Goal: Book appointment/travel/reservation

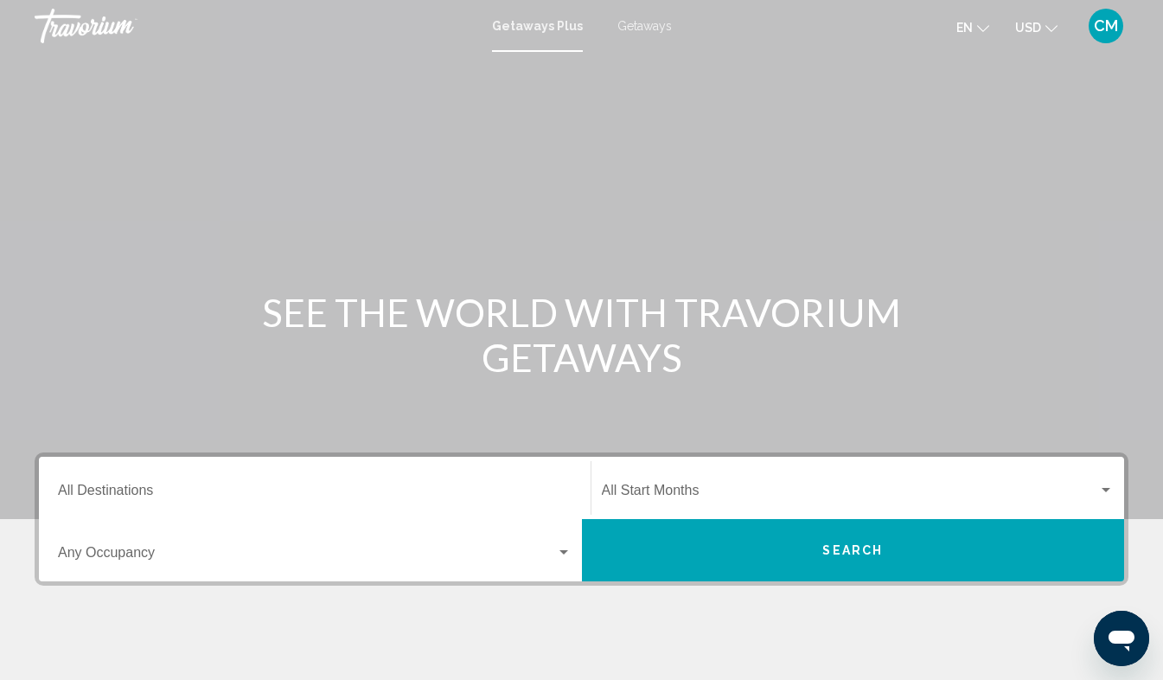
click at [132, 490] on input "Destination All Destinations" at bounding box center [315, 494] width 514 height 16
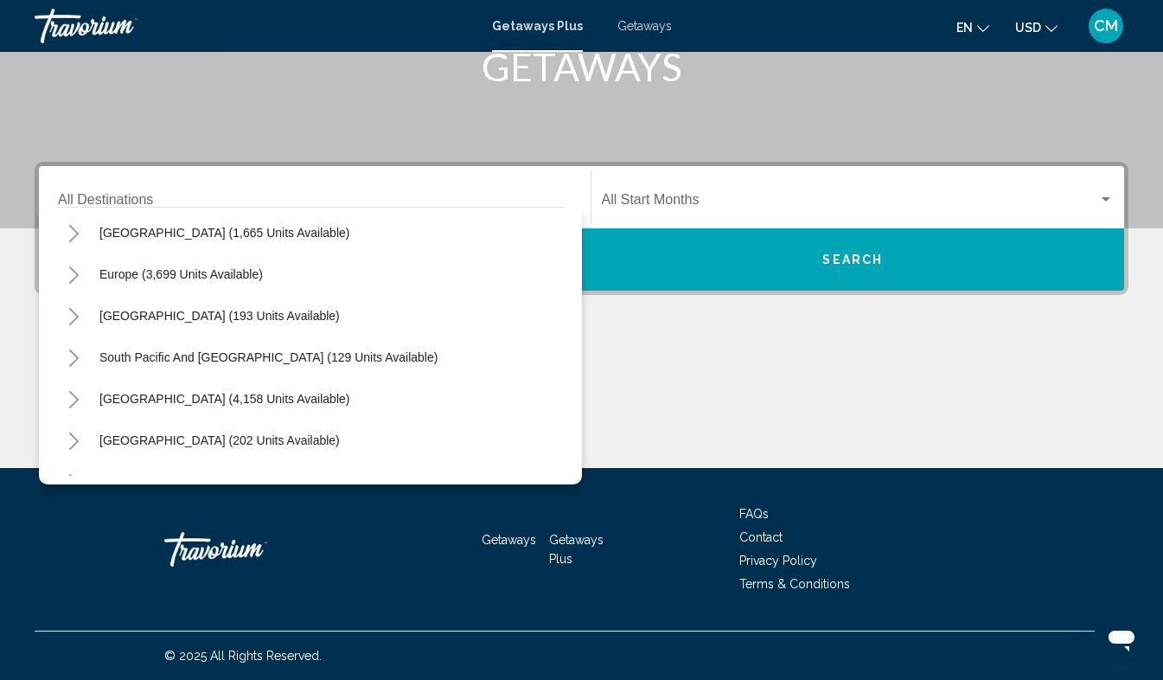
scroll to position [173, 0]
click at [452, 184] on div "Destination All Destinations" at bounding box center [315, 197] width 514 height 54
click at [697, 408] on div "Main content" at bounding box center [582, 403] width 1094 height 130
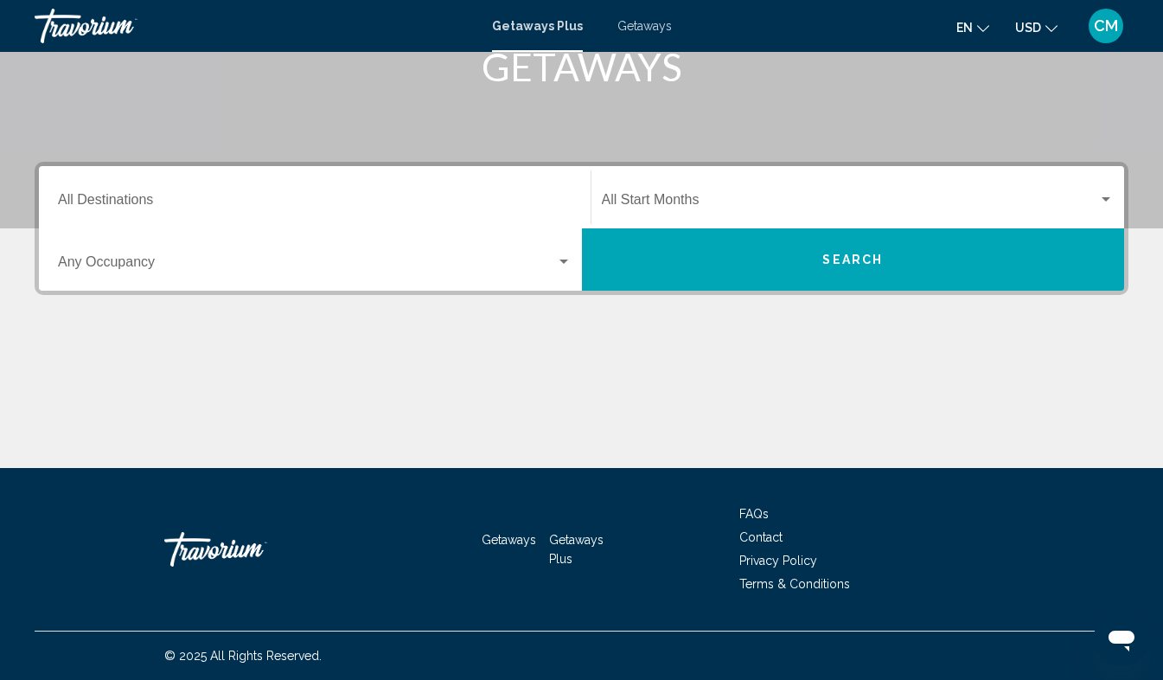
click at [562, 260] on div "Search widget" at bounding box center [564, 262] width 9 height 4
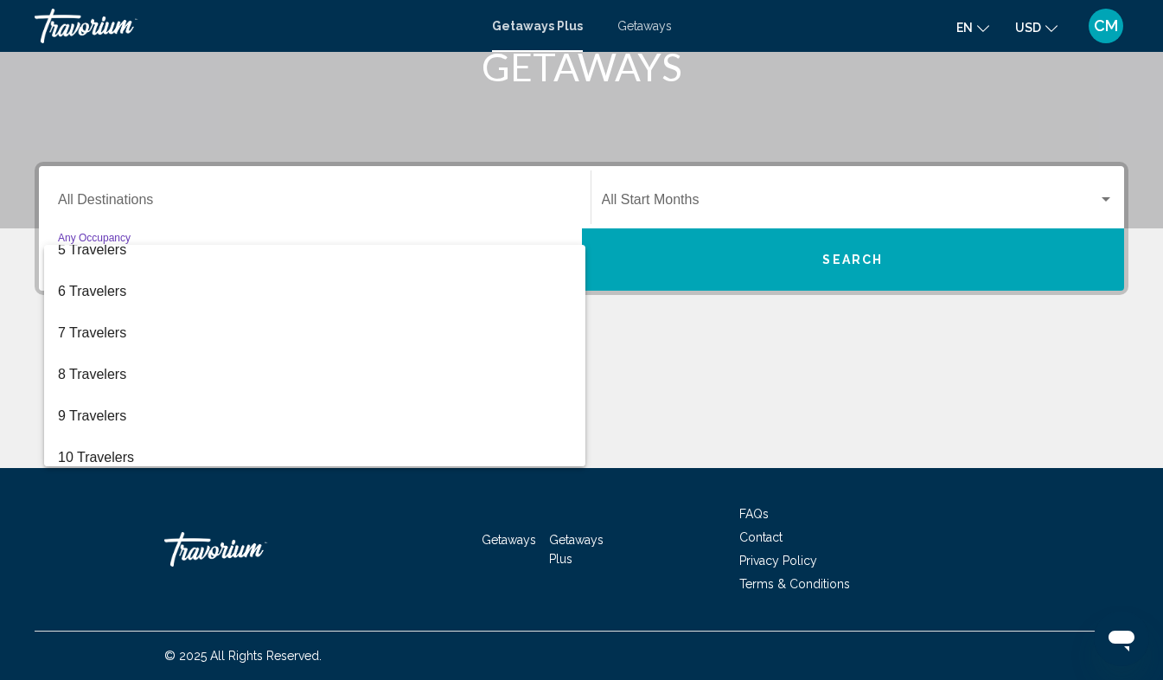
scroll to position [194, 0]
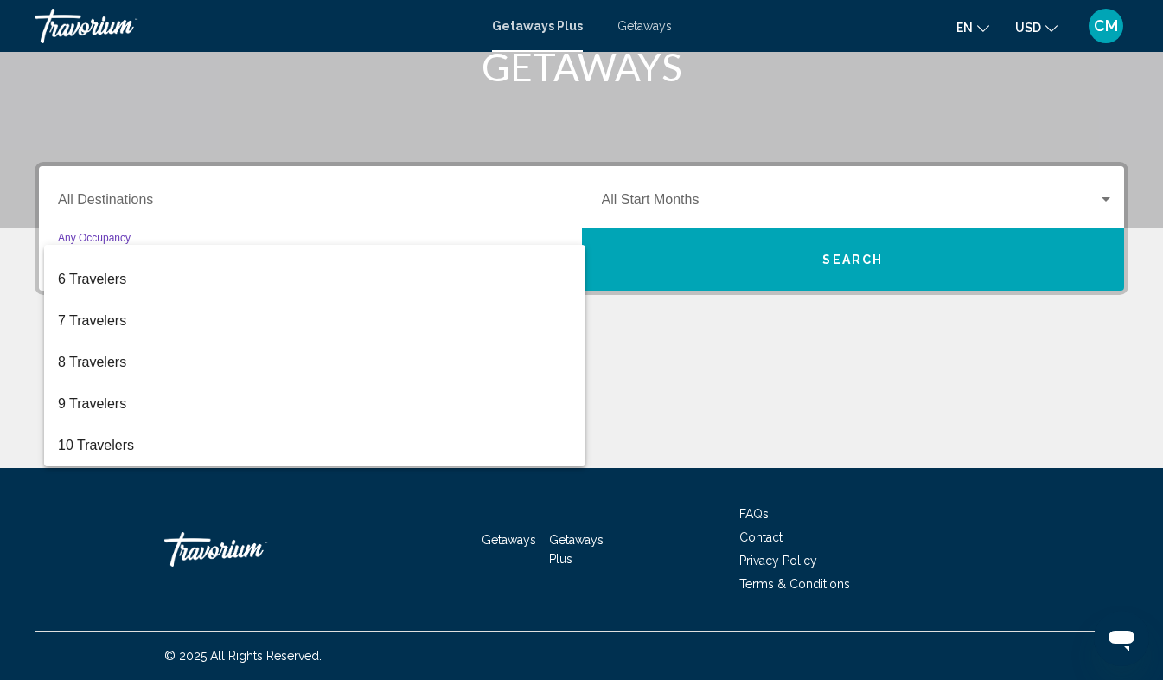
click at [1103, 199] on div at bounding box center [581, 340] width 1163 height 680
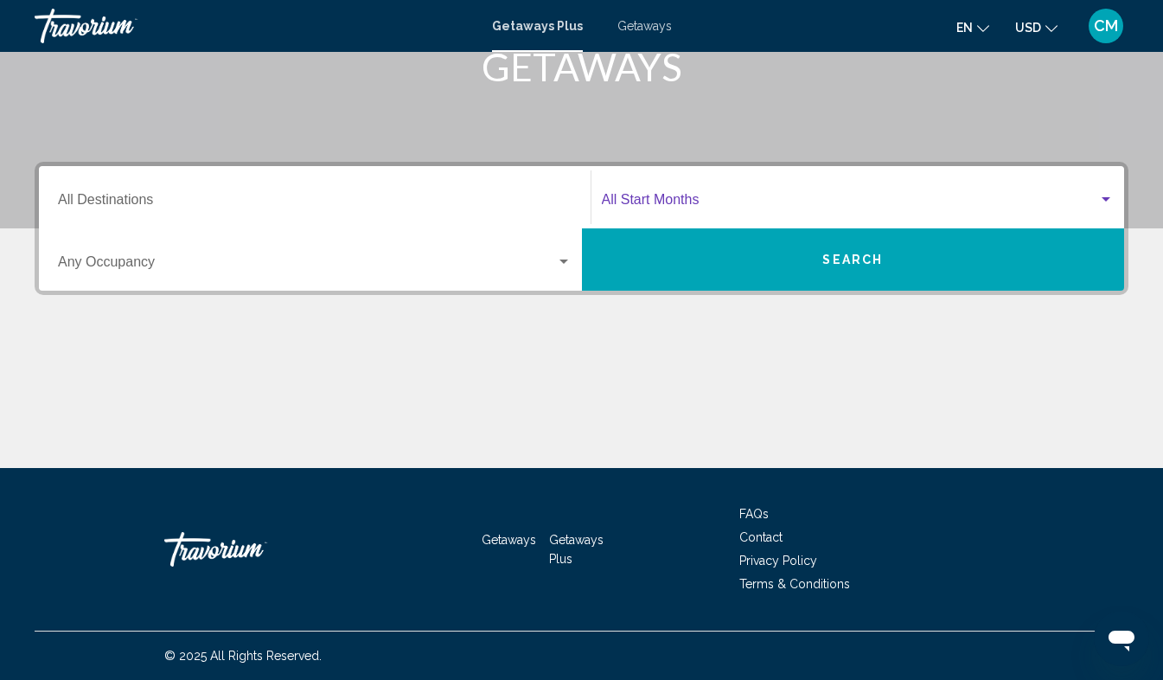
click at [1107, 195] on div "Search widget" at bounding box center [1107, 200] width 16 height 14
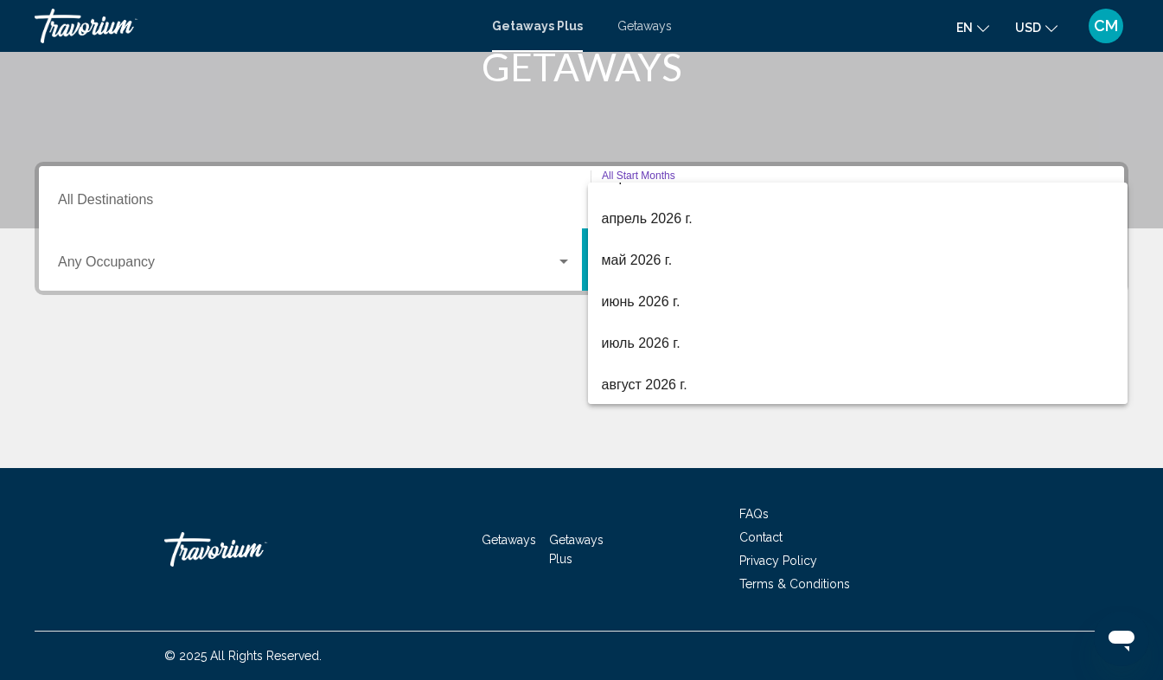
scroll to position [360, 0]
click at [125, 194] on div at bounding box center [581, 340] width 1163 height 680
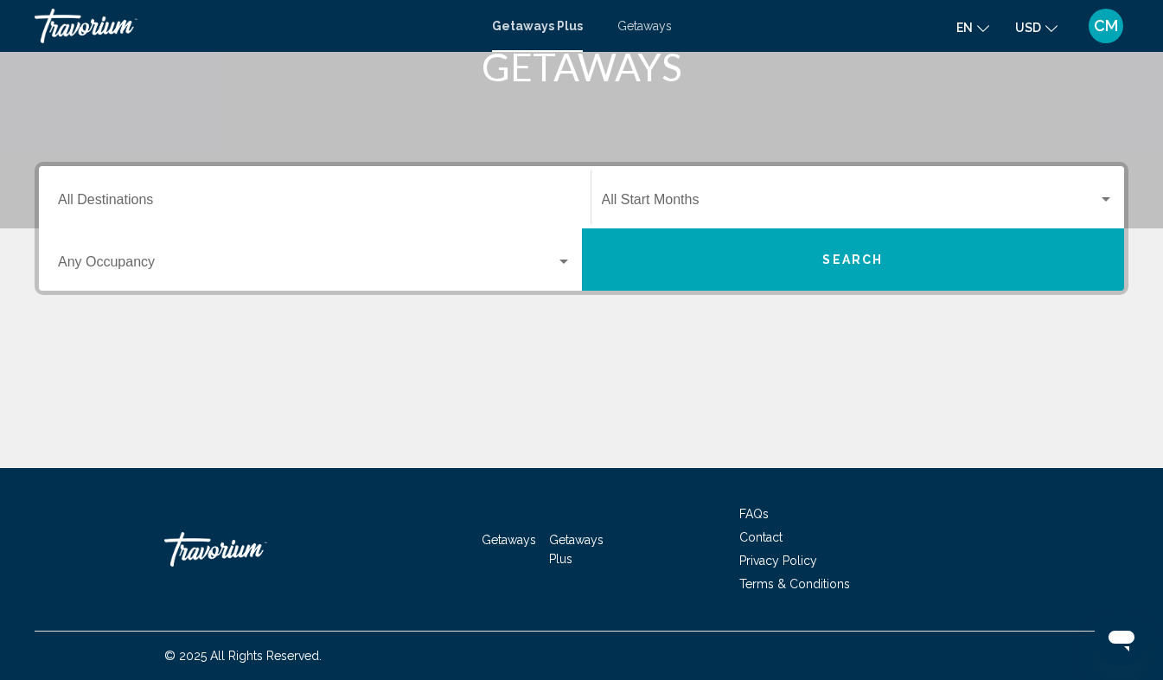
click at [125, 194] on div "Destination All Destinations" at bounding box center [315, 197] width 514 height 54
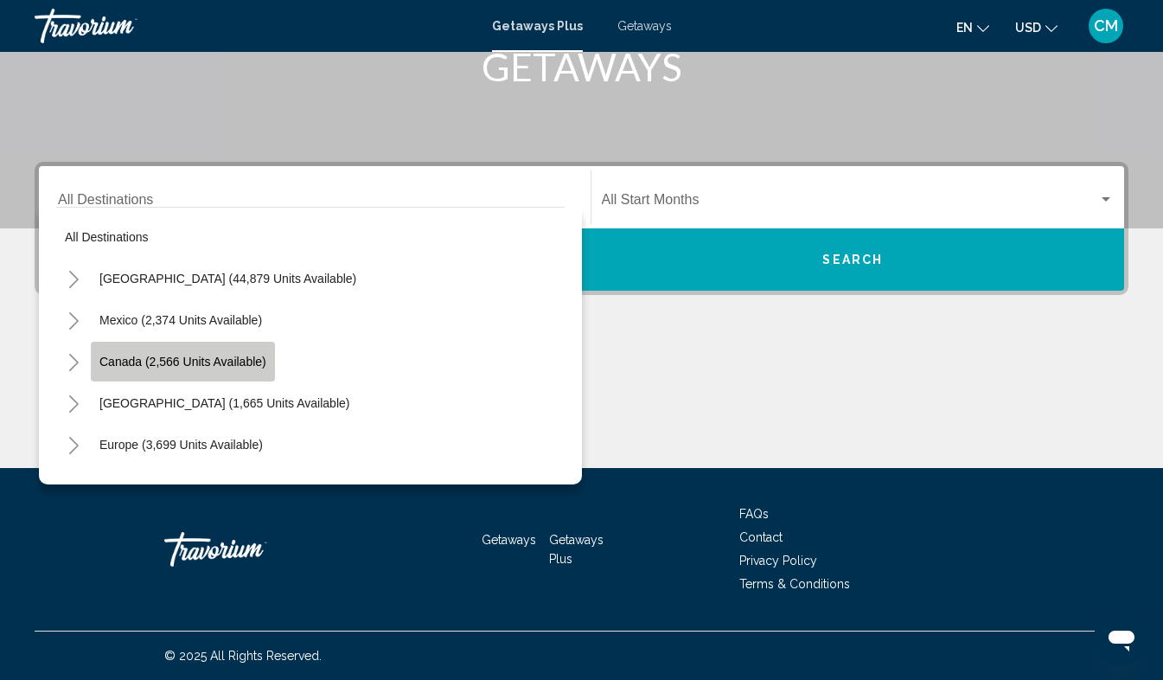
click at [236, 359] on span "Canada (2,566 units available)" at bounding box center [182, 362] width 167 height 14
type input "**********"
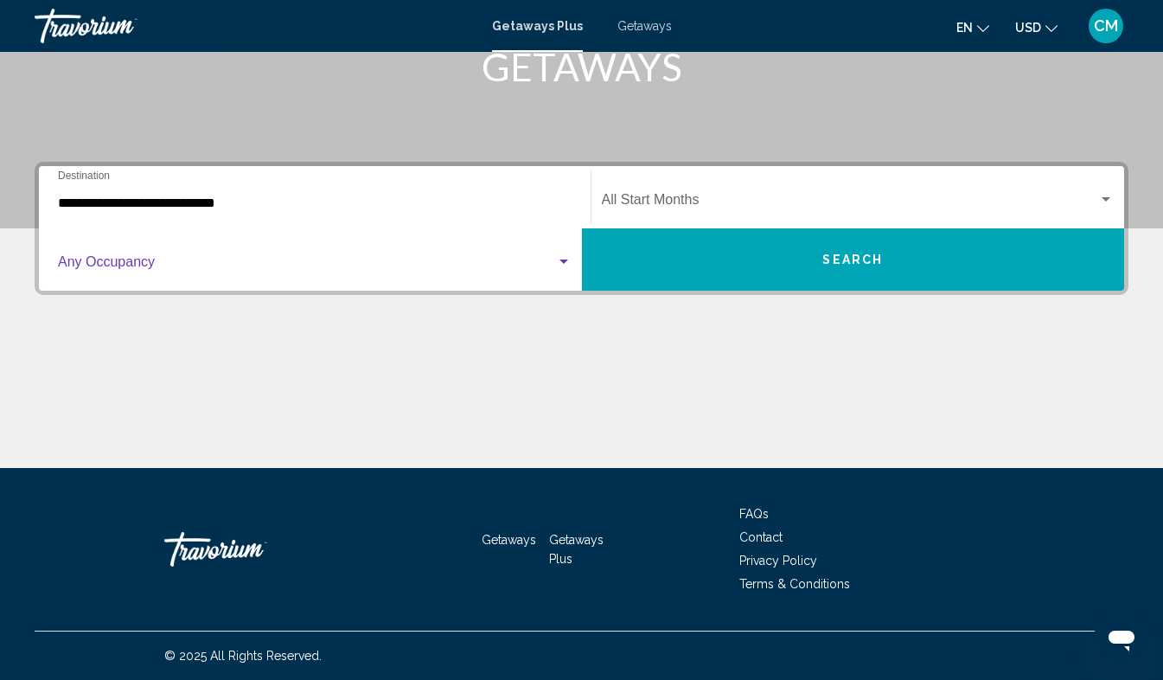
click at [178, 258] on span "Search widget" at bounding box center [307, 266] width 498 height 16
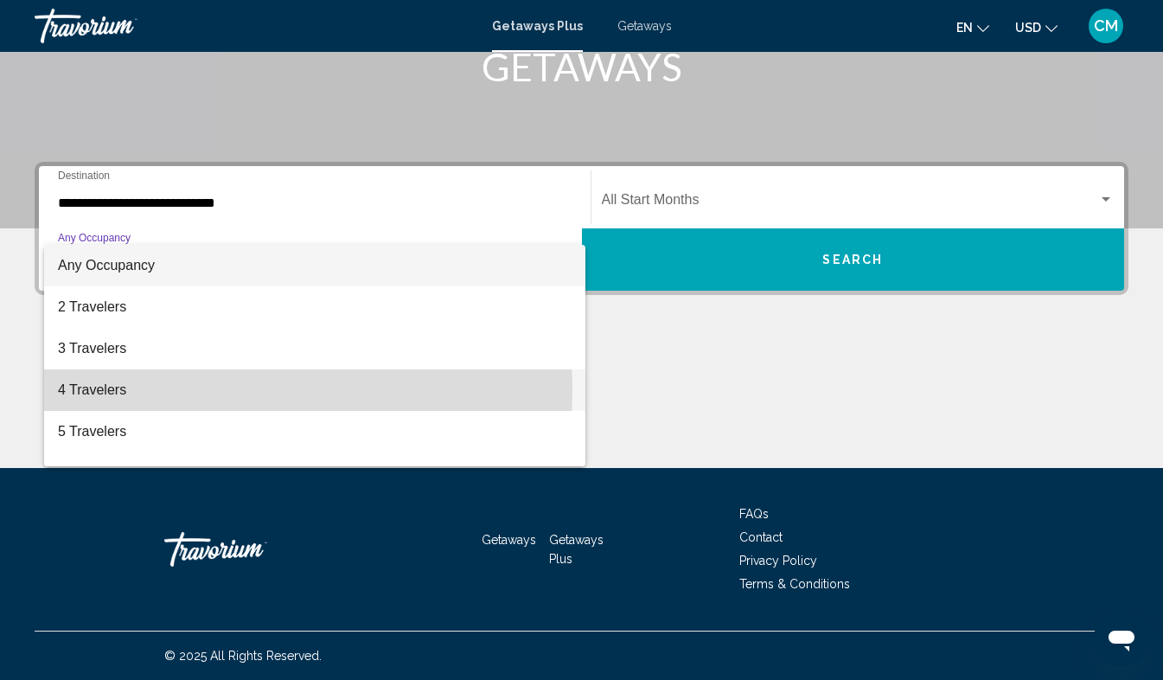
click at [109, 390] on span "4 Travelers" at bounding box center [315, 390] width 514 height 42
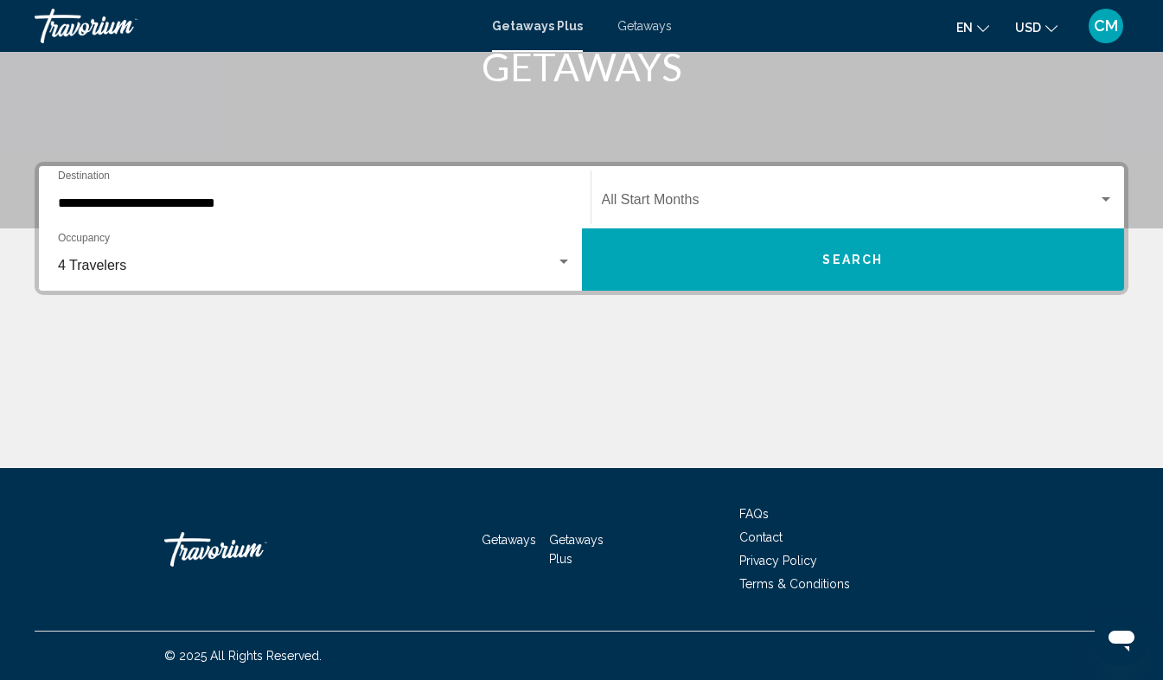
click at [833, 212] on div "Start Month All Start Months" at bounding box center [858, 197] width 513 height 54
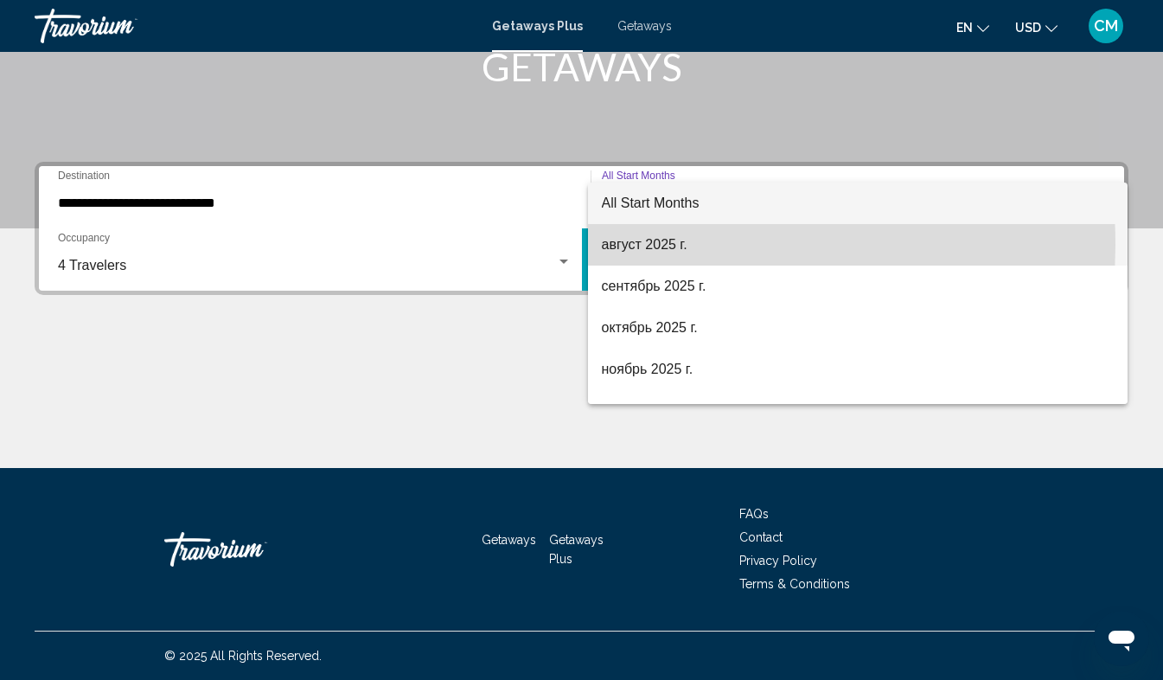
click at [652, 245] on span "август 2025 г." at bounding box center [858, 245] width 513 height 42
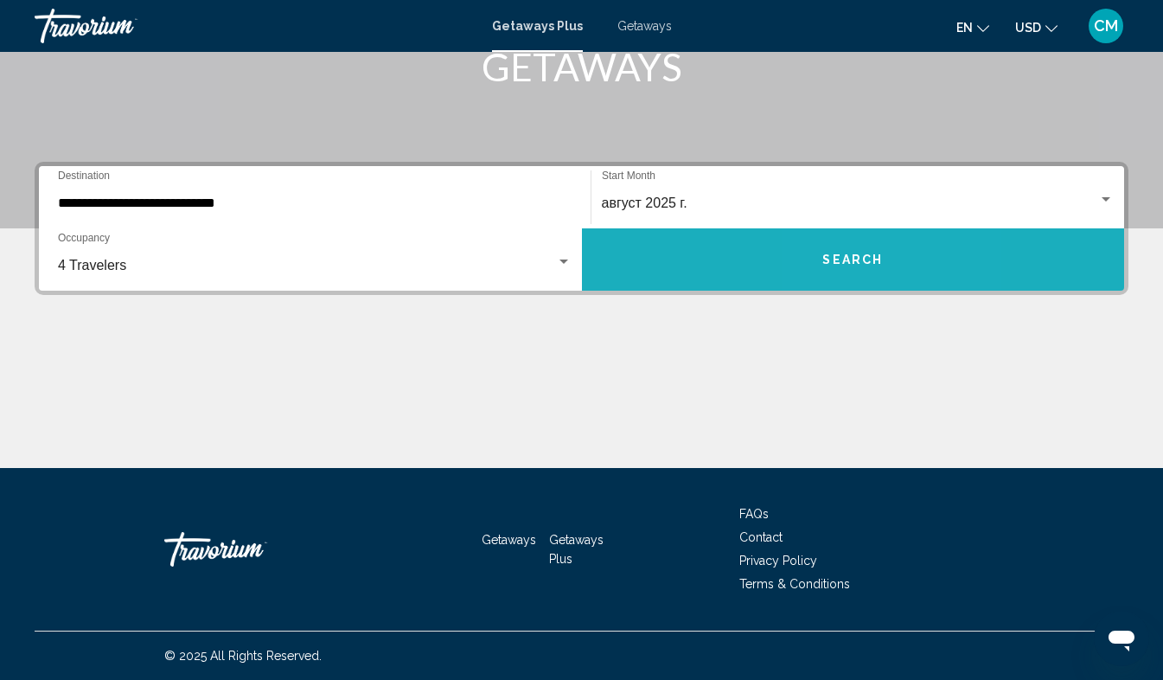
click at [844, 255] on span "Search" at bounding box center [853, 260] width 61 height 14
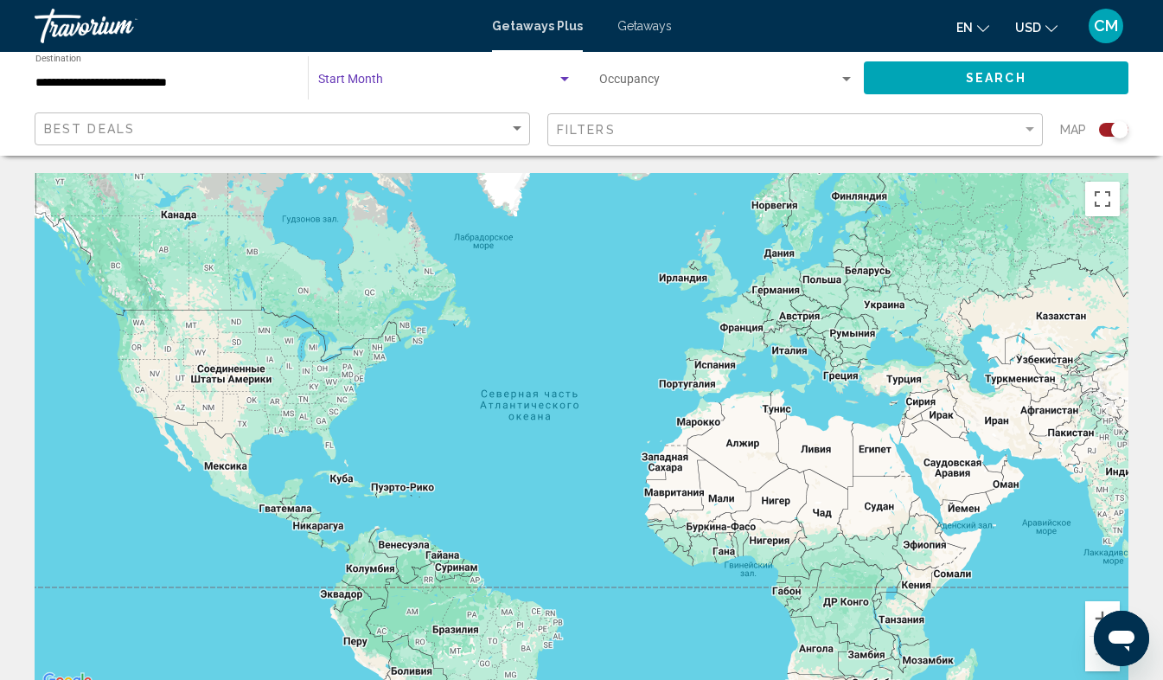
click at [566, 78] on div "Search widget" at bounding box center [565, 79] width 9 height 4
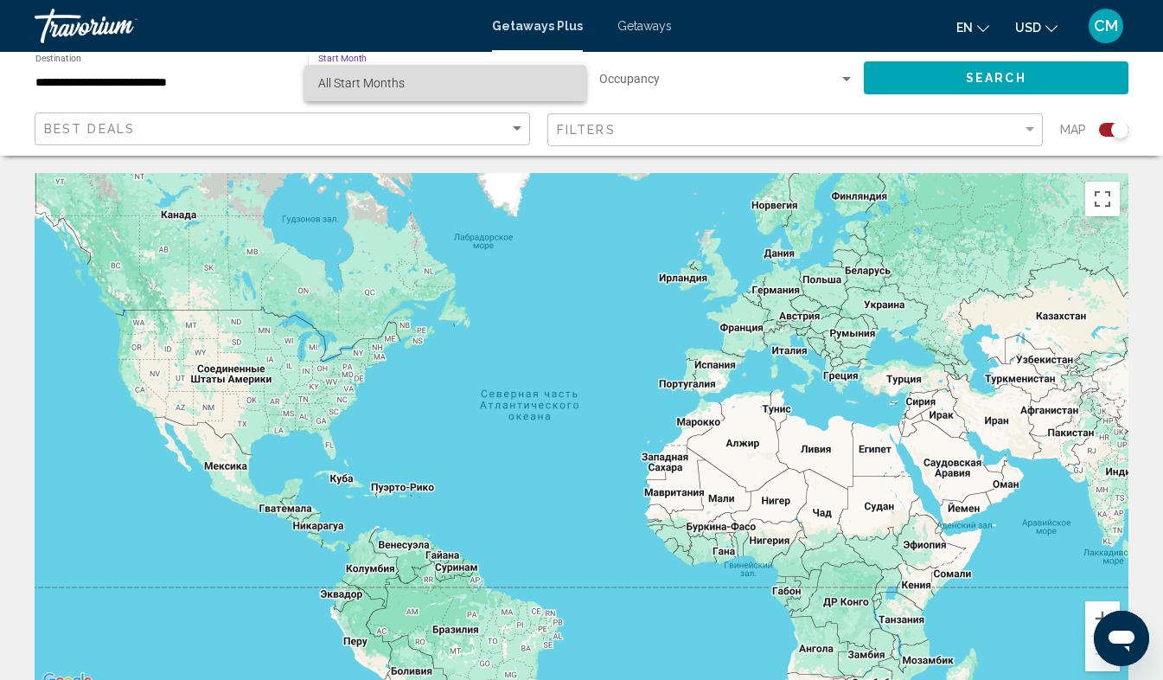
click at [351, 77] on span "All Start Months" at bounding box center [361, 83] width 87 height 14
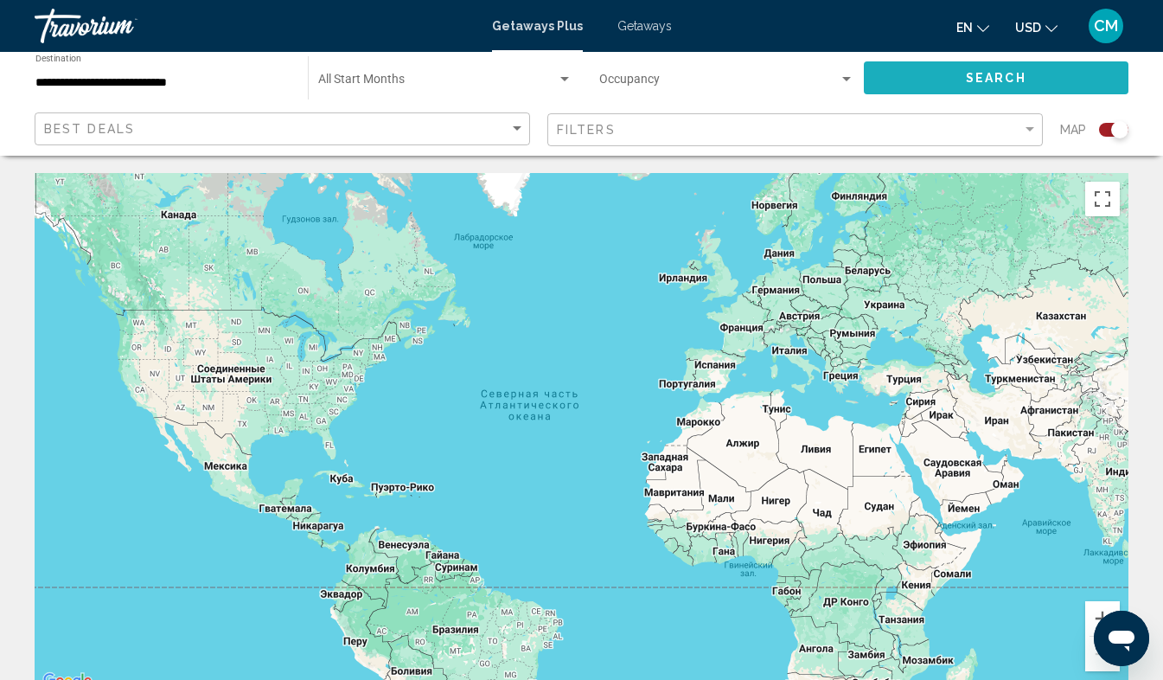
click at [977, 76] on span "Search" at bounding box center [996, 79] width 61 height 14
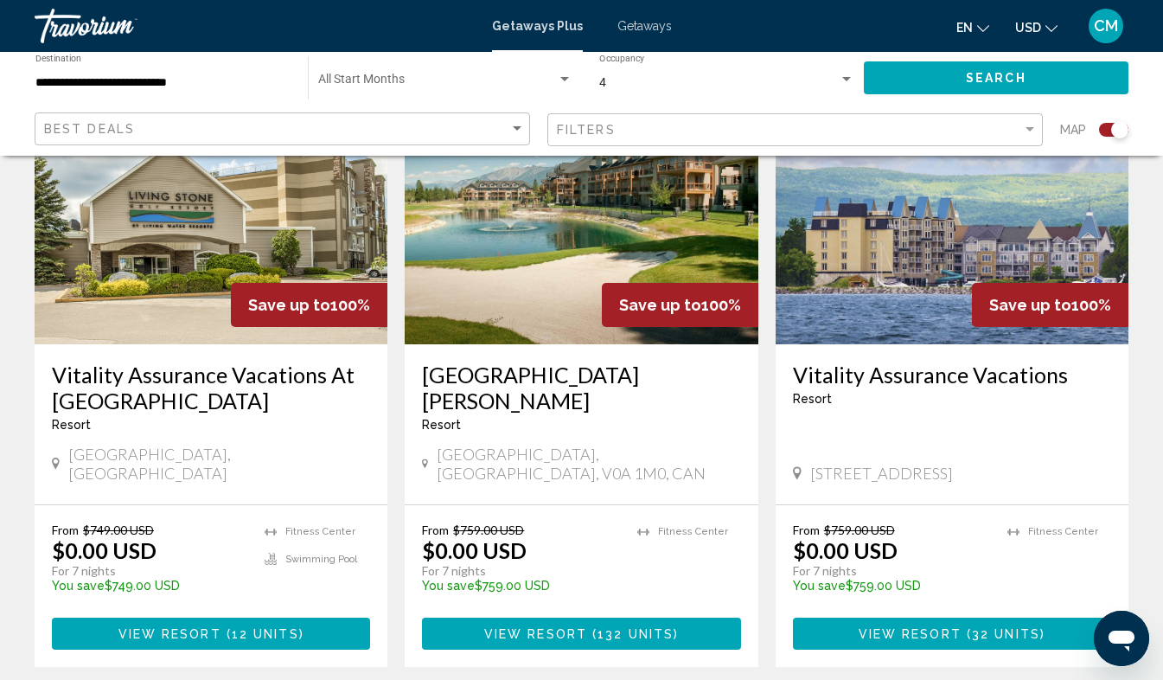
scroll to position [710, 0]
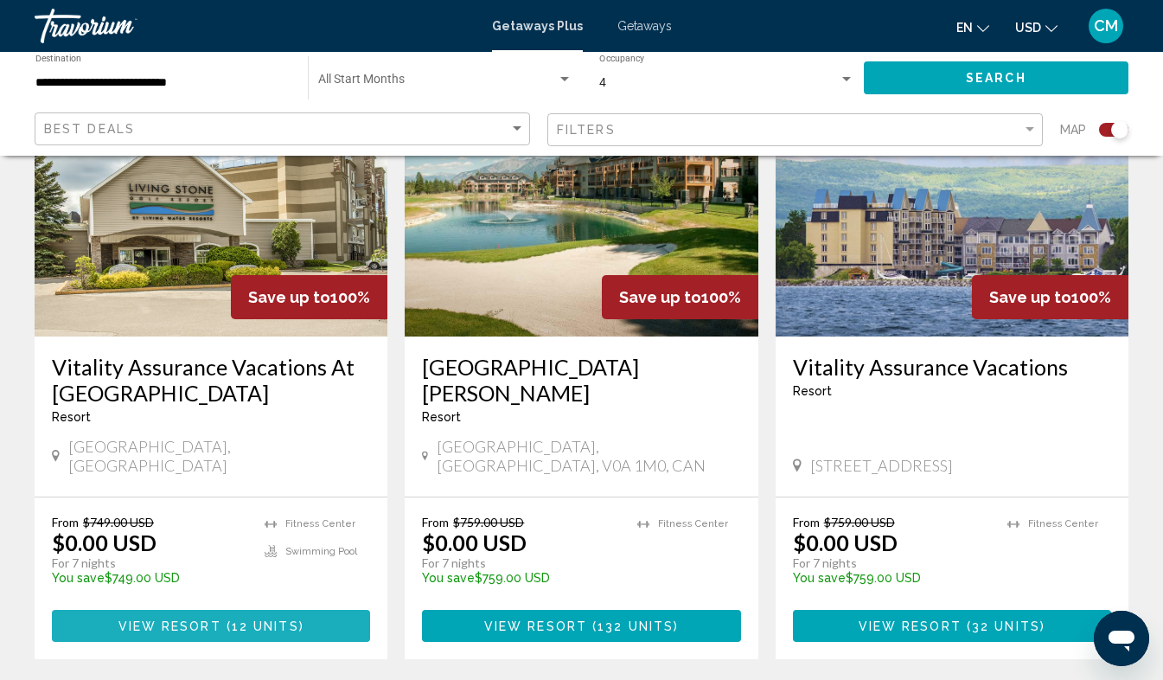
click at [193, 619] on span "View Resort" at bounding box center [170, 626] width 103 height 14
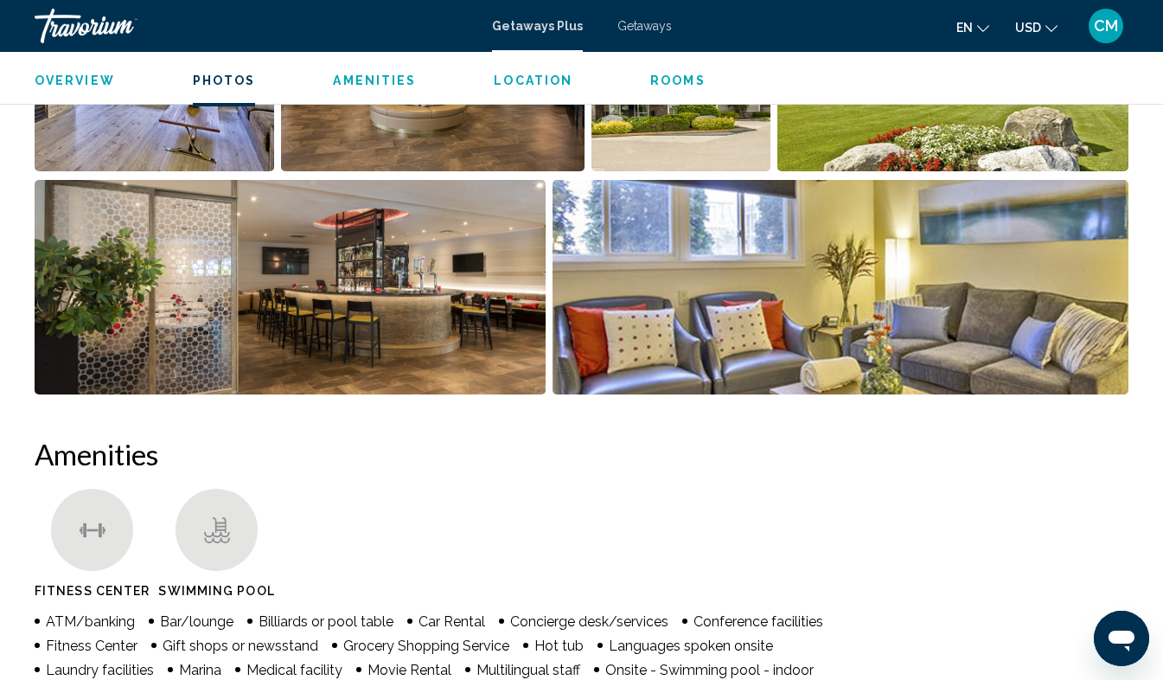
scroll to position [1289, 0]
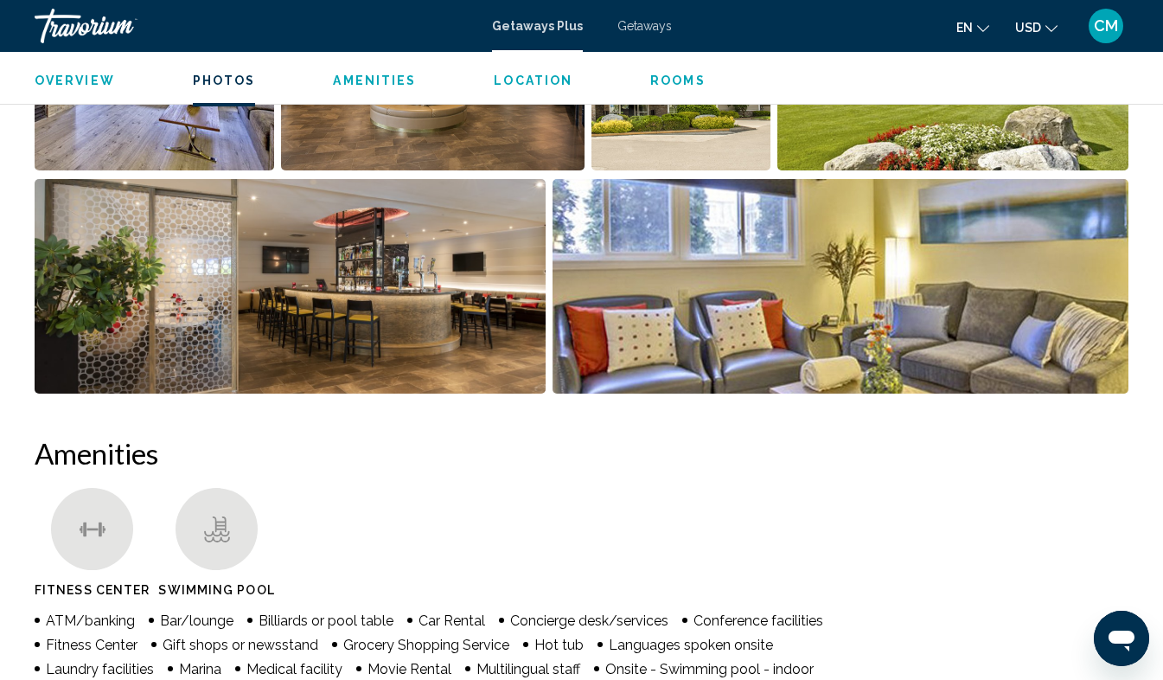
click at [606, 488] on ul "Fitness Center Swimming Pool" at bounding box center [582, 547] width 1094 height 118
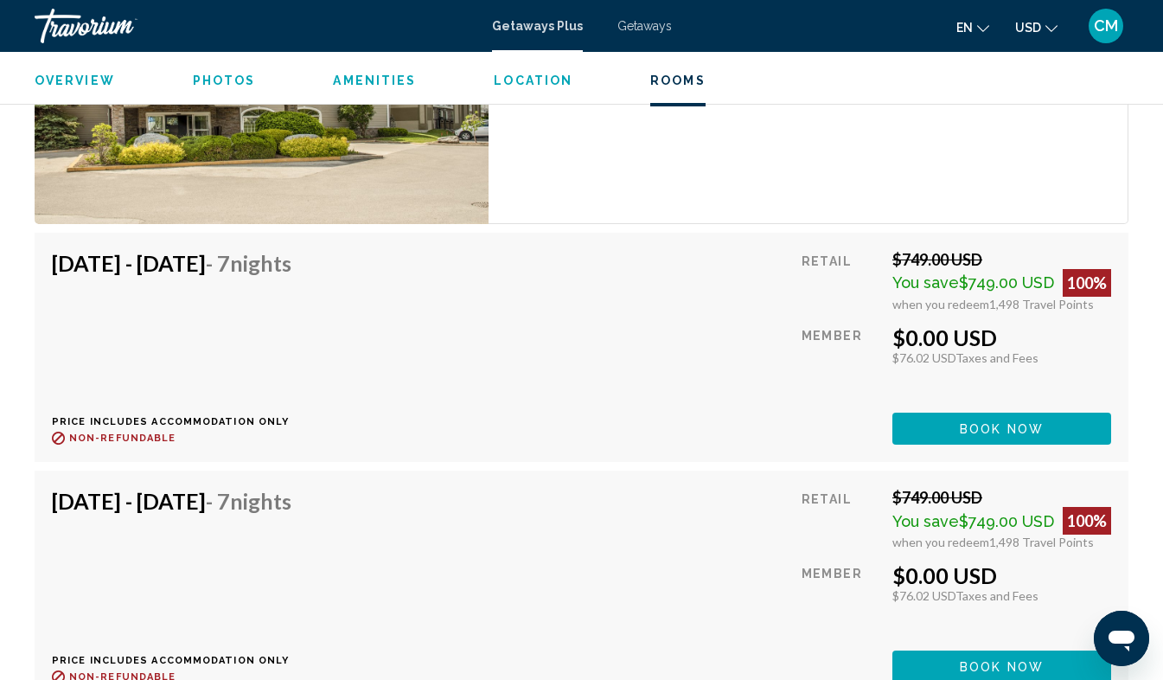
scroll to position [3807, 0]
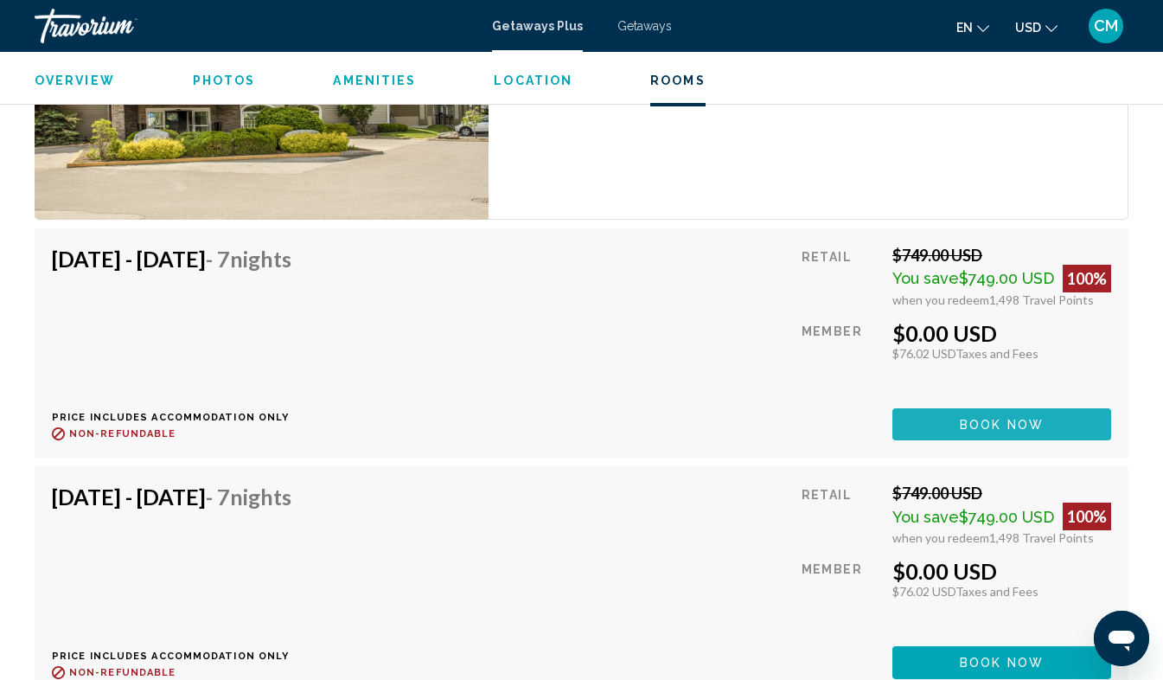
click at [1010, 418] on span "Book now" at bounding box center [1002, 425] width 84 height 14
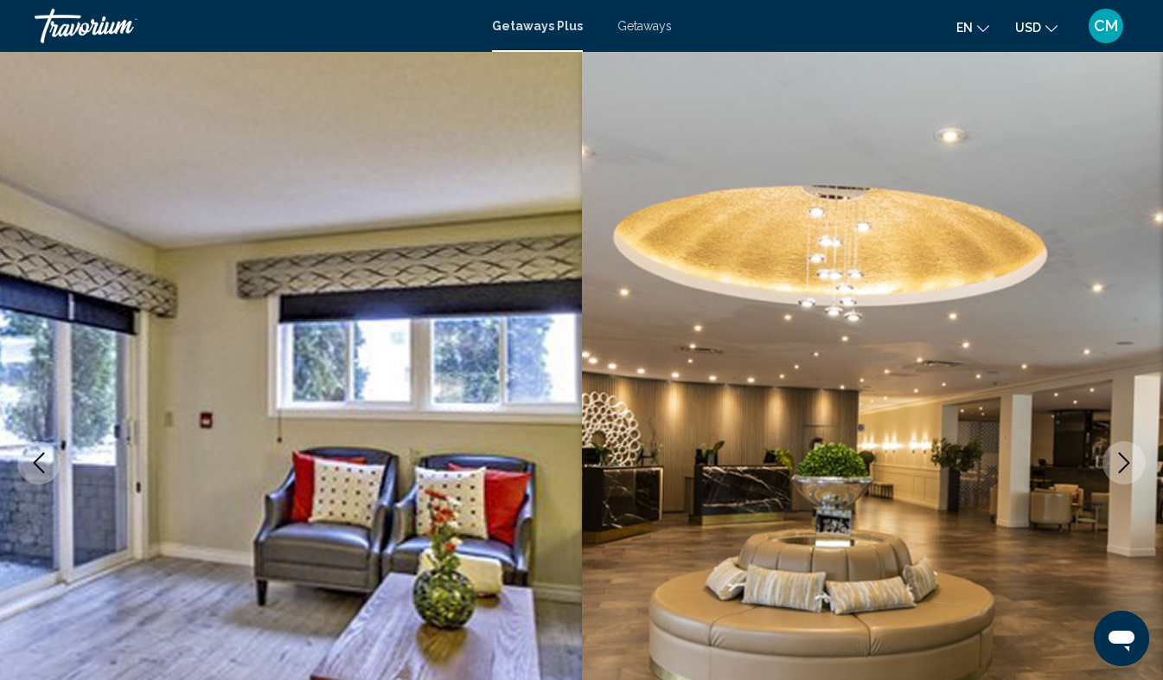
scroll to position [123, 0]
